Goal: Obtain resource: Obtain resource

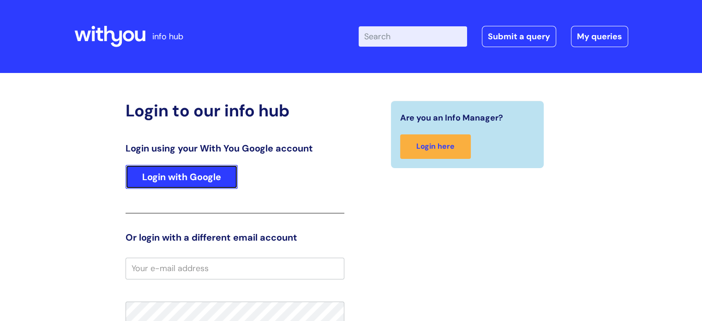
click at [145, 173] on link "Login with Google" at bounding box center [182, 177] width 112 height 24
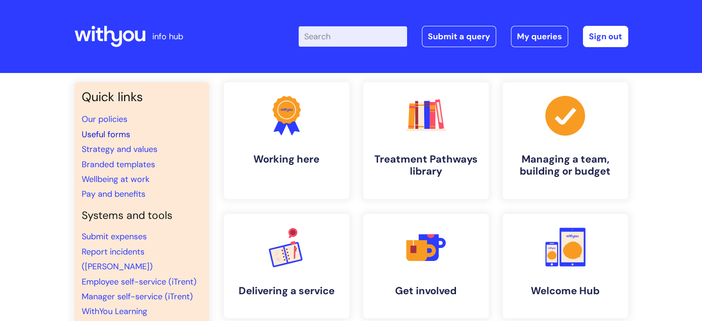
click at [109, 135] on link "Useful forms" at bounding box center [106, 134] width 48 height 11
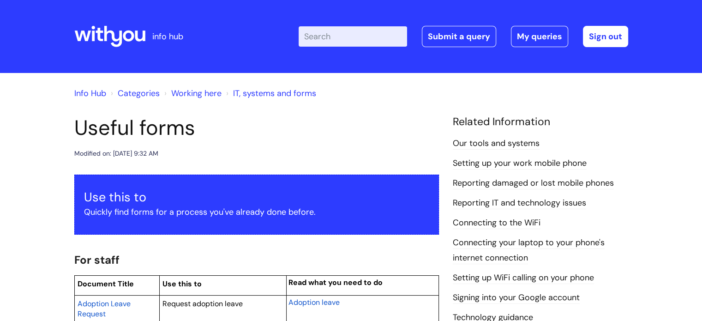
click at [331, 39] on input "Enter your search term here..." at bounding box center [353, 36] width 108 height 20
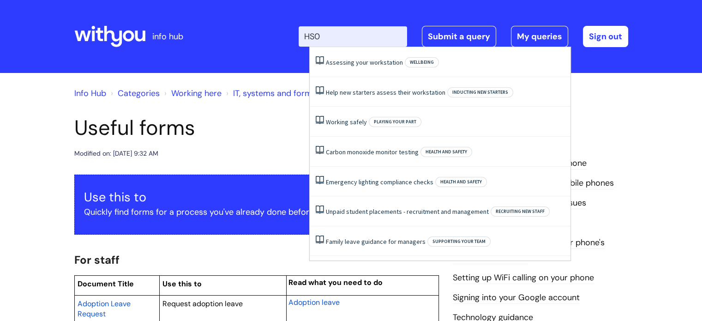
type input "HS04"
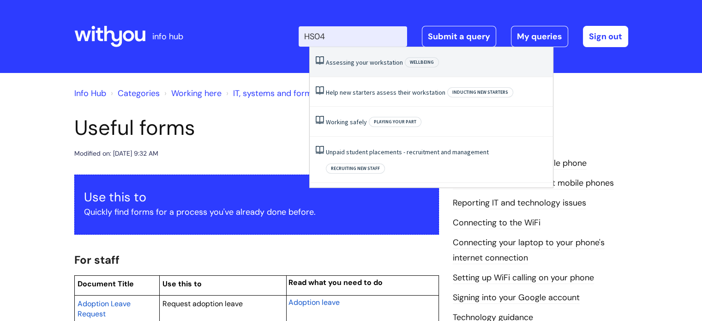
click at [351, 64] on link "Assessing your workstation" at bounding box center [364, 62] width 77 height 8
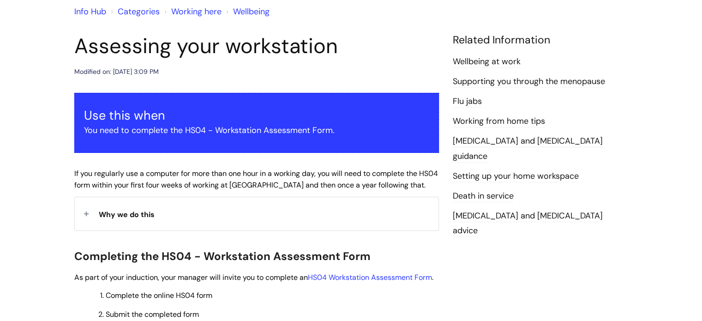
scroll to position [138, 0]
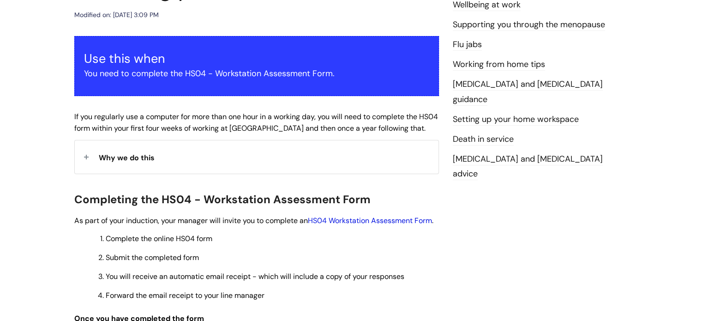
click at [363, 217] on link "HS04 Workstation Assessment Form" at bounding box center [370, 221] width 124 height 10
